Goal: Task Accomplishment & Management: Manage account settings

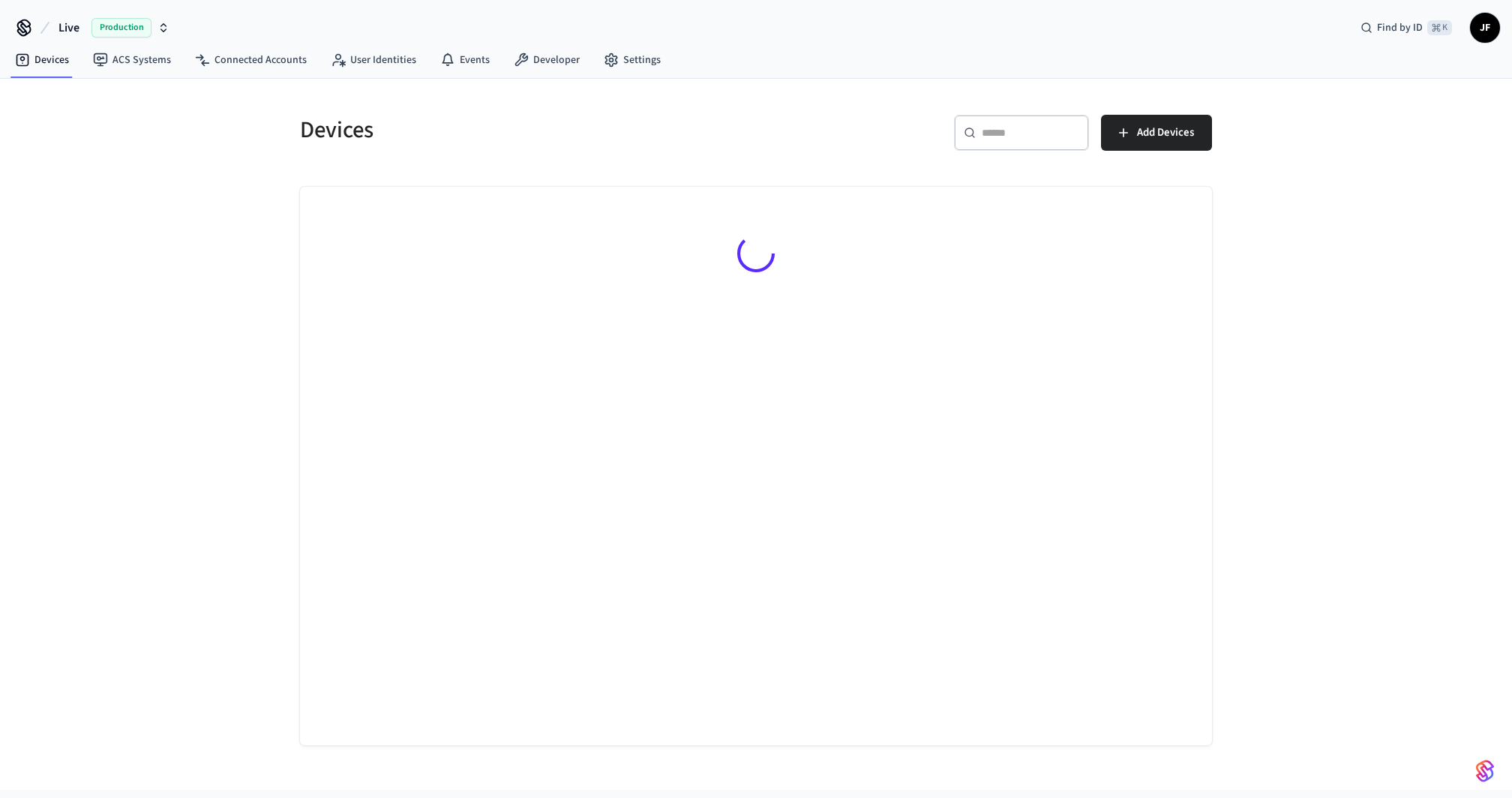
click at [72, 24] on span "Live" at bounding box center [69, 28] width 21 height 18
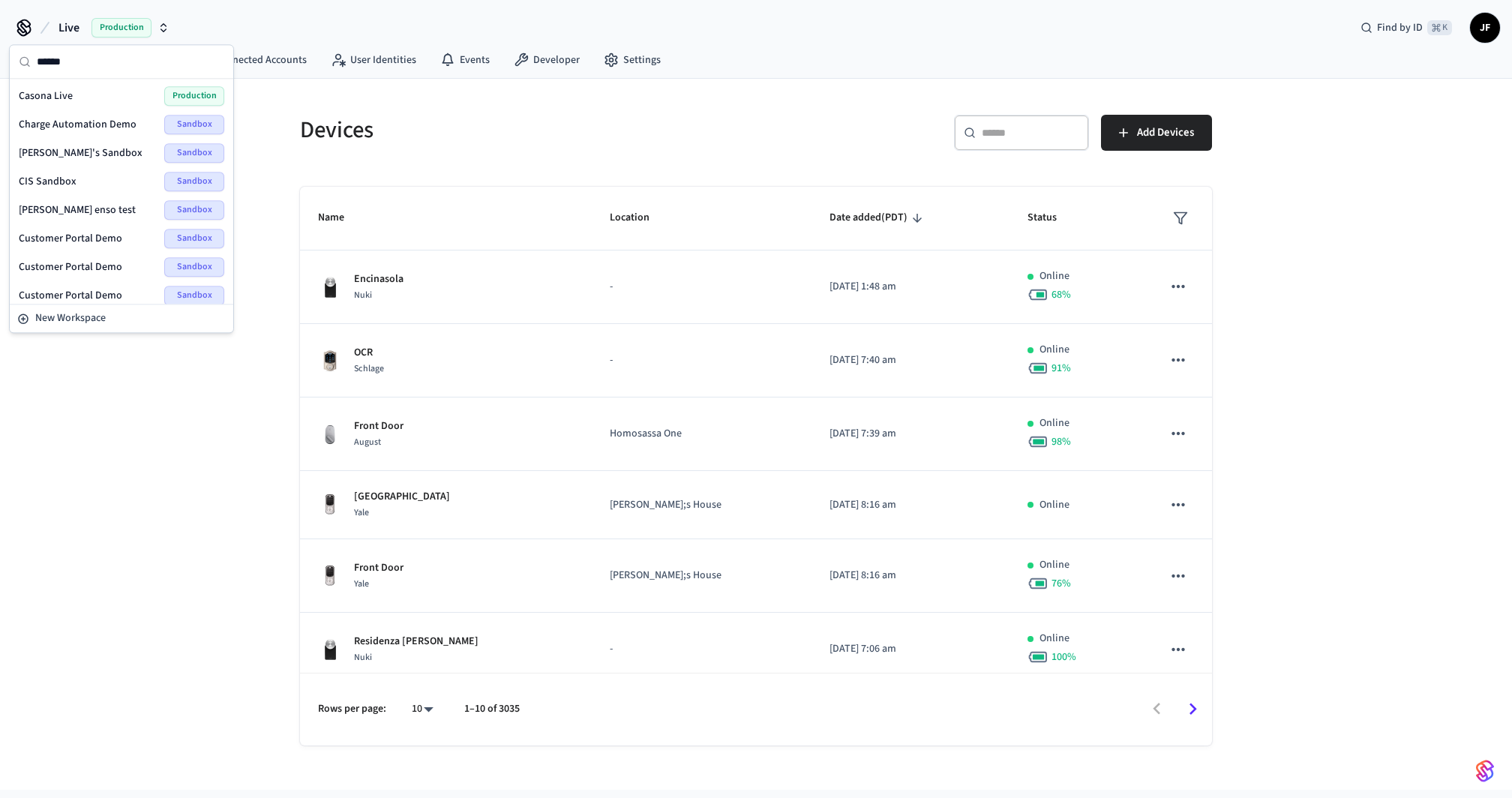
type input "******"
click at [70, 95] on span "Casona Live" at bounding box center [46, 96] width 54 height 15
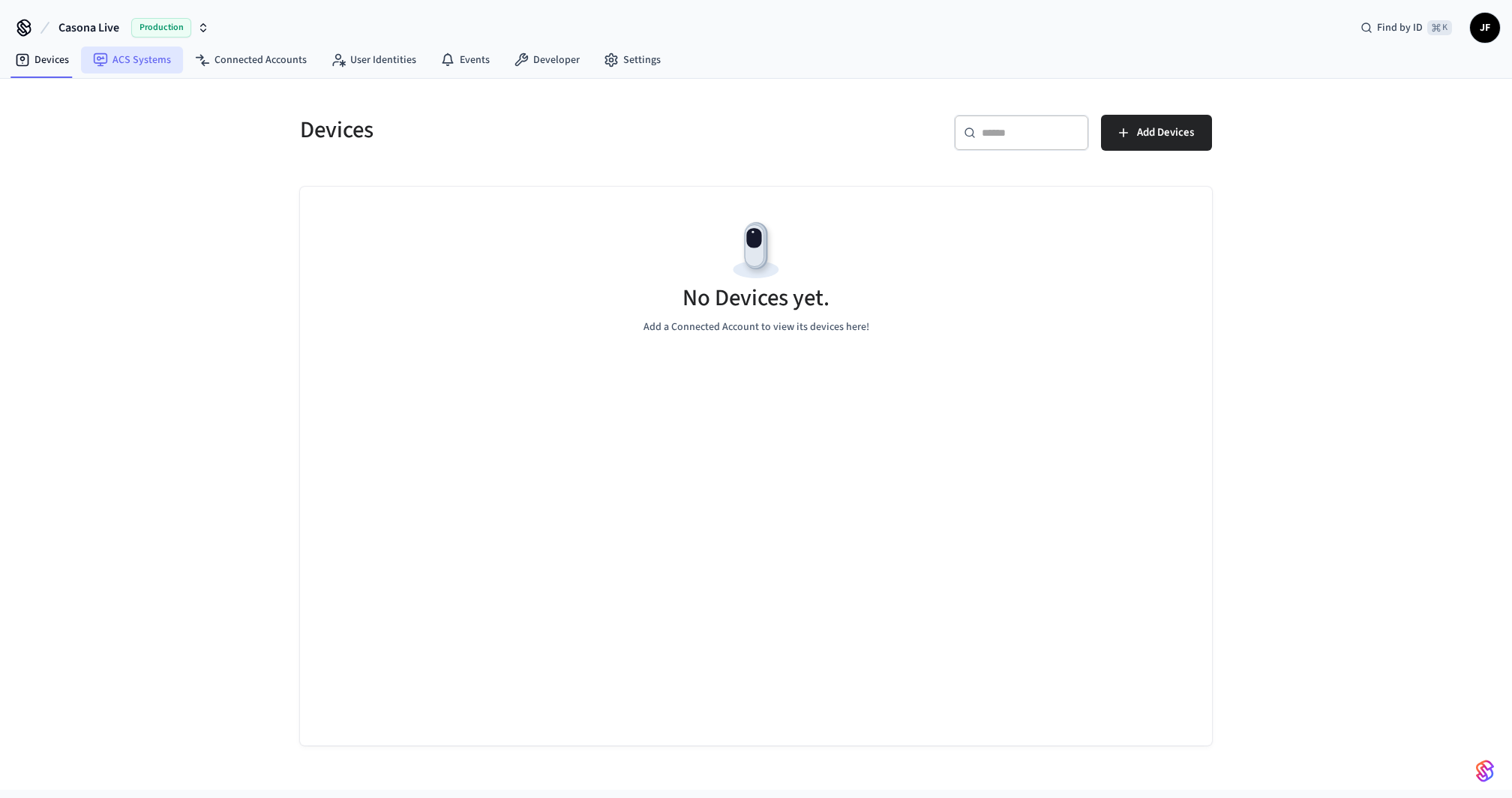
click at [154, 59] on link "ACS Systems" at bounding box center [131, 60] width 102 height 27
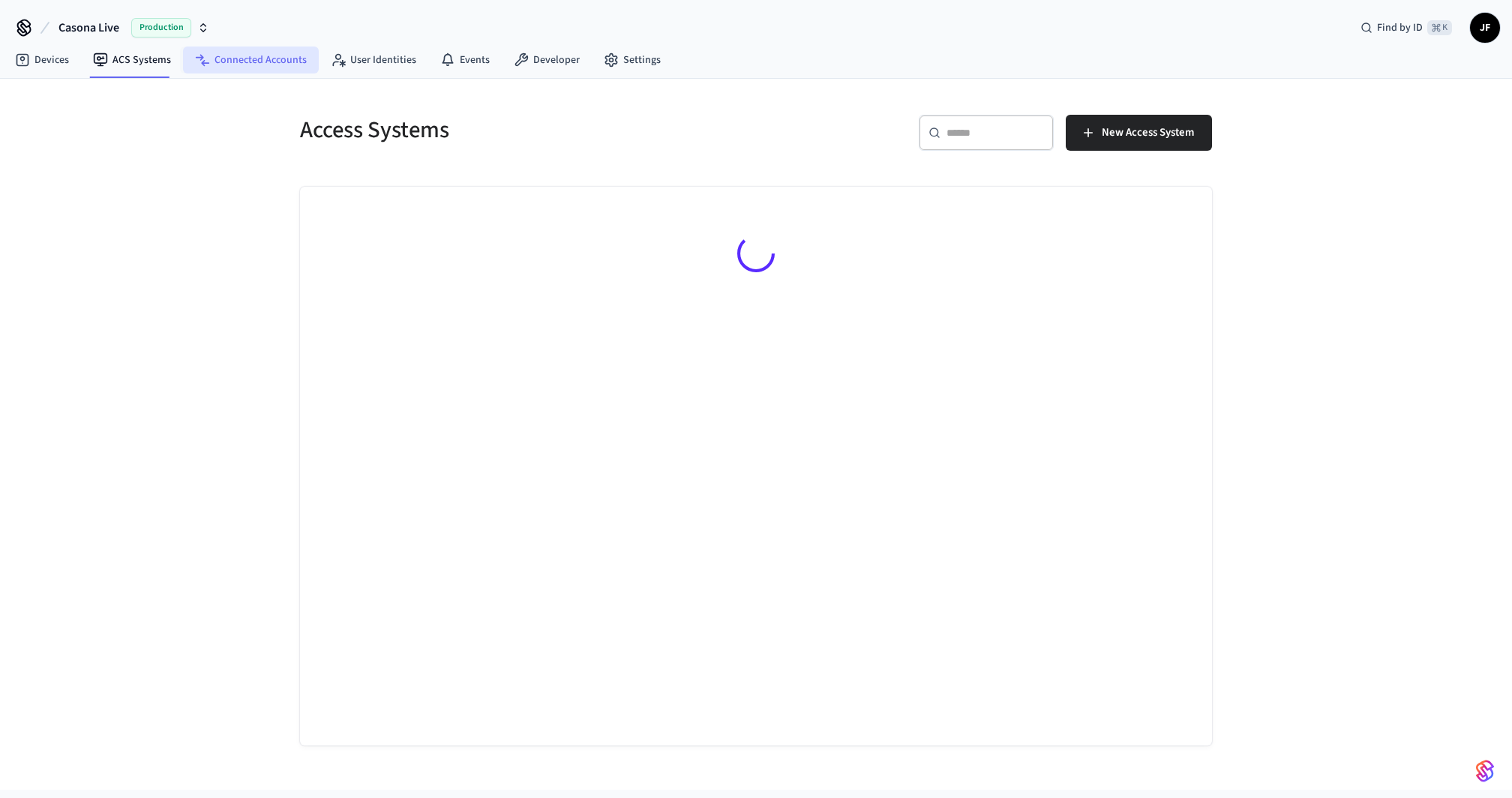
click at [251, 63] on link "Connected Accounts" at bounding box center [251, 60] width 136 height 27
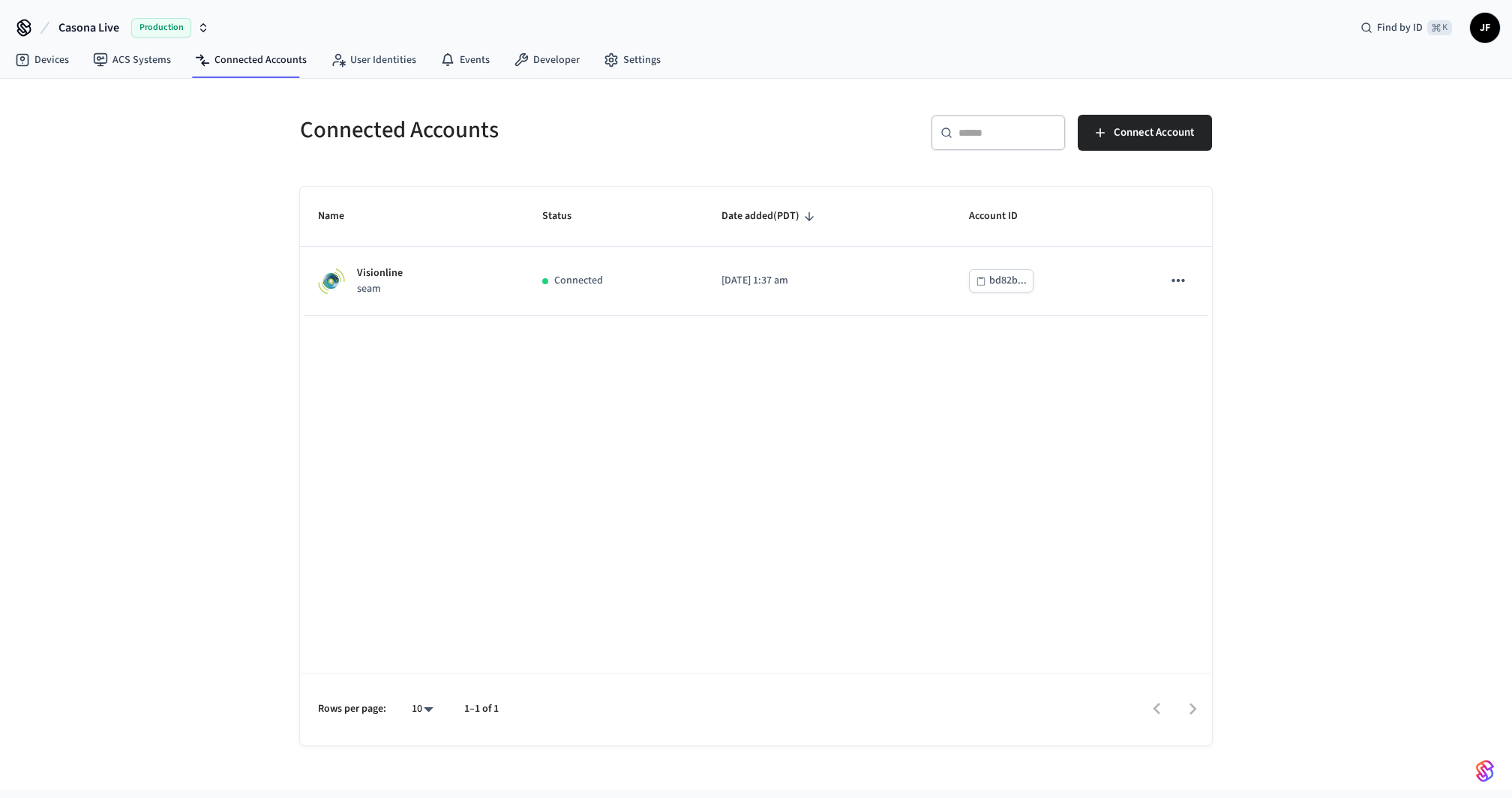
click at [603, 131] on h5 "Connected Accounts" at bounding box center [523, 130] width 447 height 31
click at [782, 138] on div "​ ​ Connect Account" at bounding box center [988, 138] width 447 height 48
